Goal: Download file/media

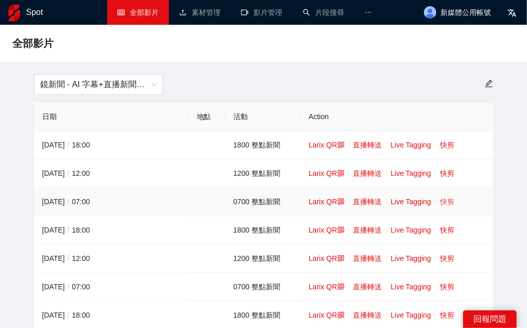
click at [448, 205] on link "快剪" at bounding box center [447, 201] width 14 height 8
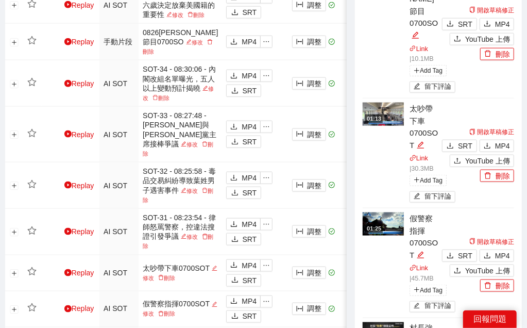
scroll to position [524, 0]
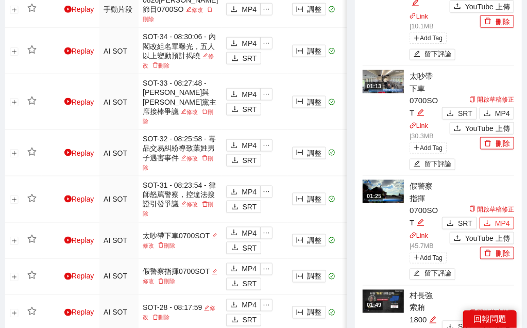
click at [508, 217] on span "MP4" at bounding box center [502, 222] width 15 height 11
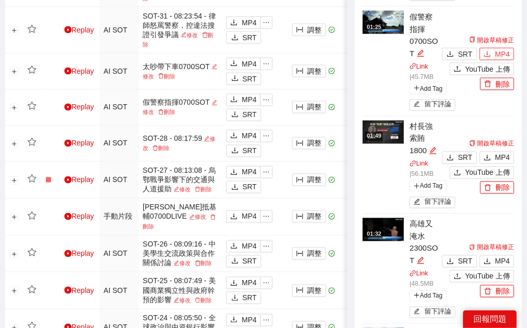
scroll to position [715, 0]
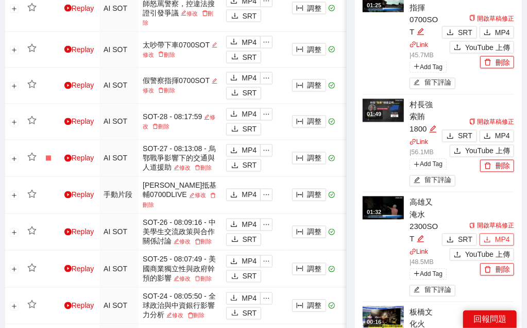
click at [501, 234] on span "MP4" at bounding box center [502, 239] width 15 height 11
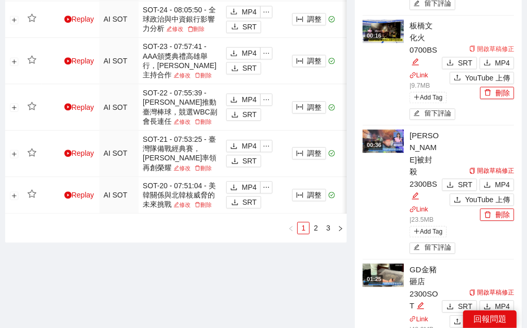
scroll to position [1049, 0]
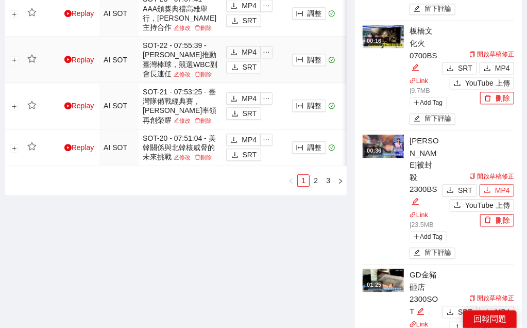
drag, startPoint x: 501, startPoint y: 155, endPoint x: 52, endPoint y: 86, distance: 455.0
click at [495, 305] on button "MP4" at bounding box center [497, 311] width 35 height 12
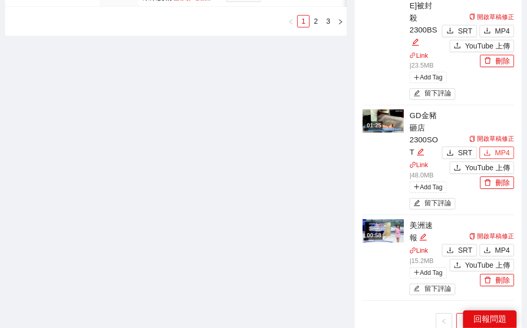
scroll to position [1240, 0]
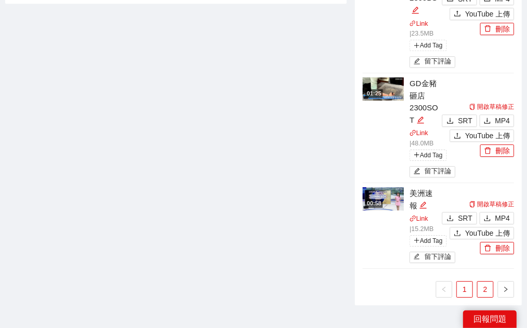
click at [486, 281] on link "2" at bounding box center [485, 288] width 15 height 15
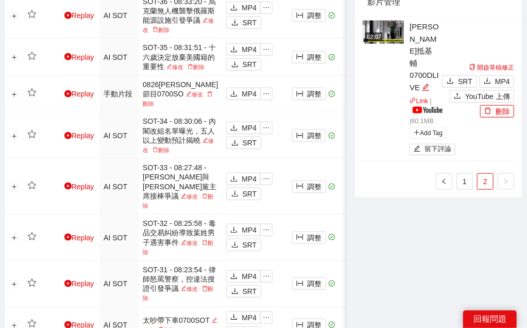
scroll to position [393, 0]
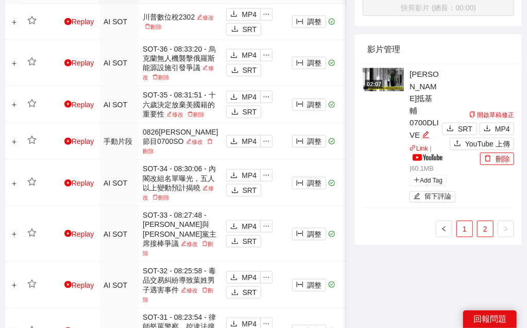
click at [462, 221] on link "1" at bounding box center [464, 228] width 15 height 15
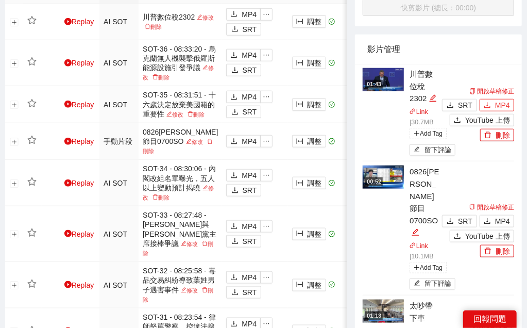
click at [500, 107] on span "MP4" at bounding box center [502, 104] width 15 height 11
